Goal: Entertainment & Leisure: Consume media (video, audio)

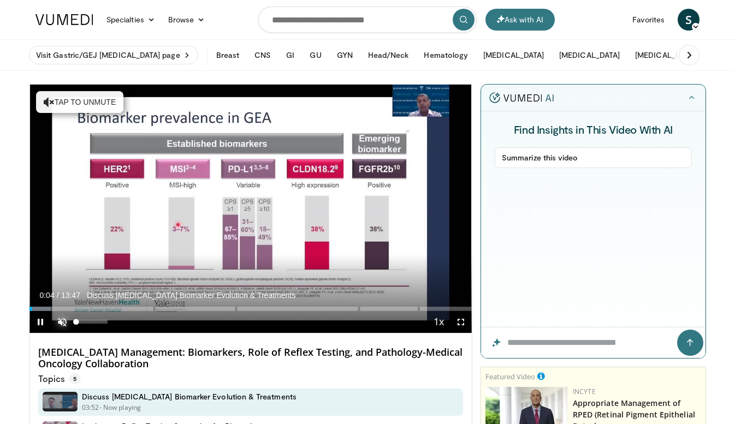
click at [67, 320] on span "Video Player" at bounding box center [62, 322] width 22 height 22
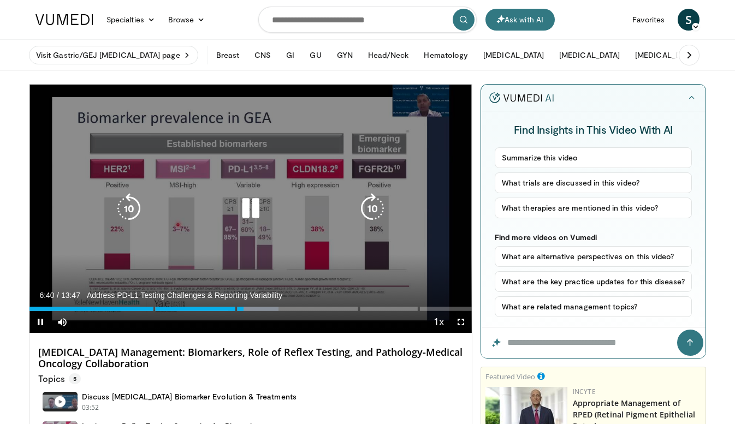
click at [253, 206] on icon "Video Player" at bounding box center [250, 208] width 31 height 31
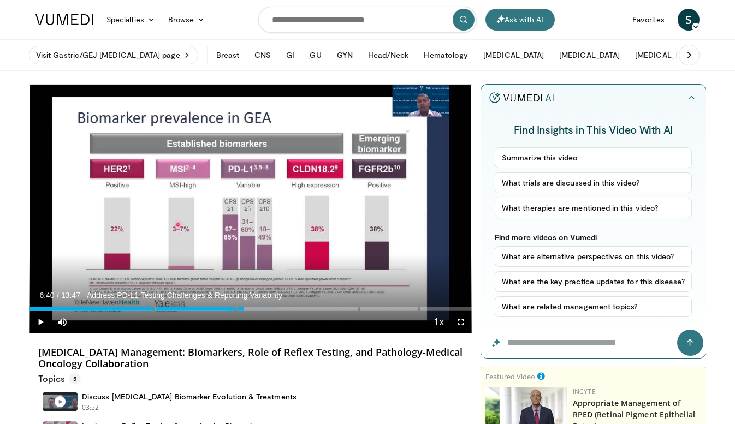
click at [253, 206] on div "10 seconds Tap to unmute" at bounding box center [250, 209] width 442 height 248
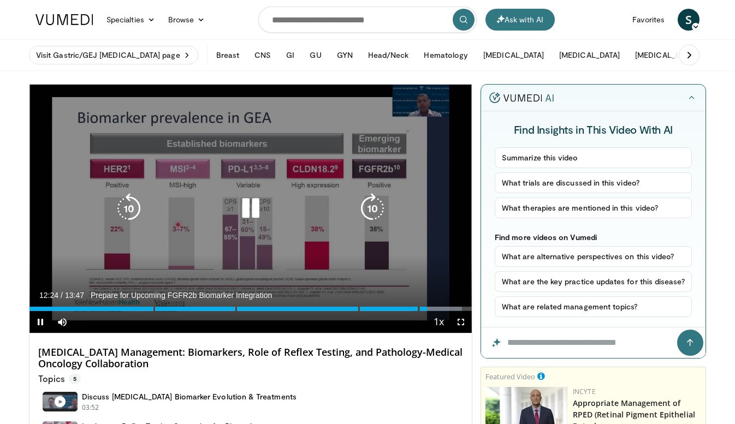
click at [250, 218] on icon "Video Player" at bounding box center [250, 208] width 31 height 31
click at [243, 214] on icon "Video Player" at bounding box center [250, 208] width 31 height 31
